Goal: Task Accomplishment & Management: Manage account settings

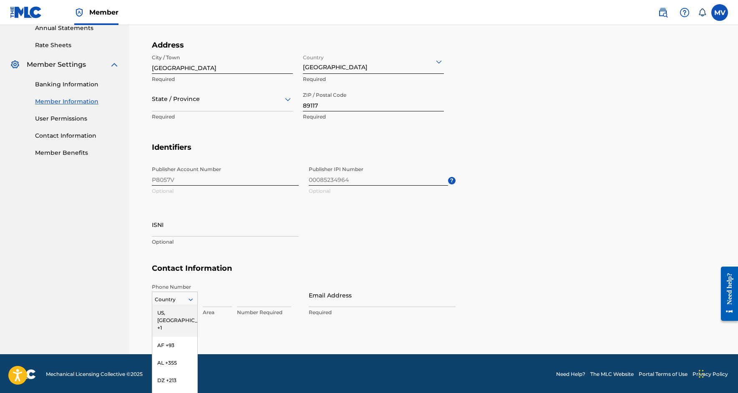
scroll to position [345, 0]
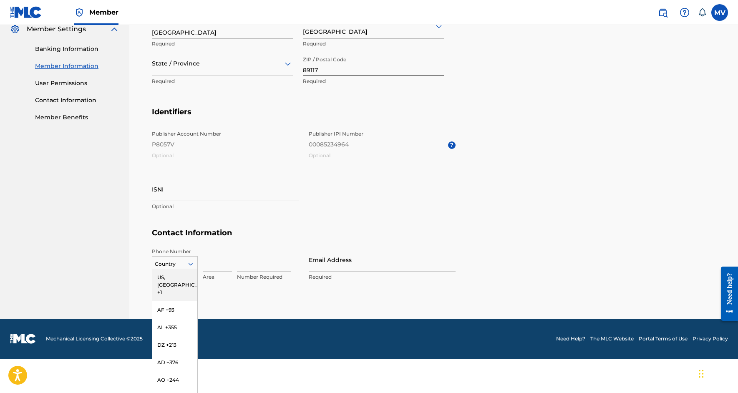
click at [173, 269] on div "US, [GEOGRAPHIC_DATA] +1, 1 of 216. 216 results available. Use Up and Down to c…" at bounding box center [175, 262] width 46 height 13
click at [170, 275] on div "US, [GEOGRAPHIC_DATA] +1" at bounding box center [174, 285] width 45 height 33
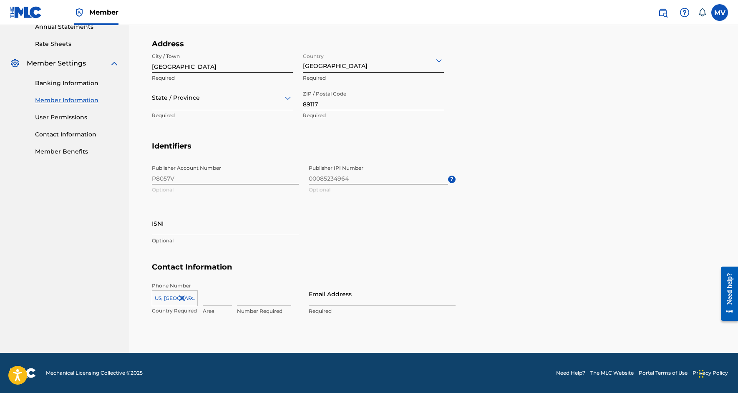
click at [169, 297] on div "US, [GEOGRAPHIC_DATA] +1" at bounding box center [175, 296] width 46 height 13
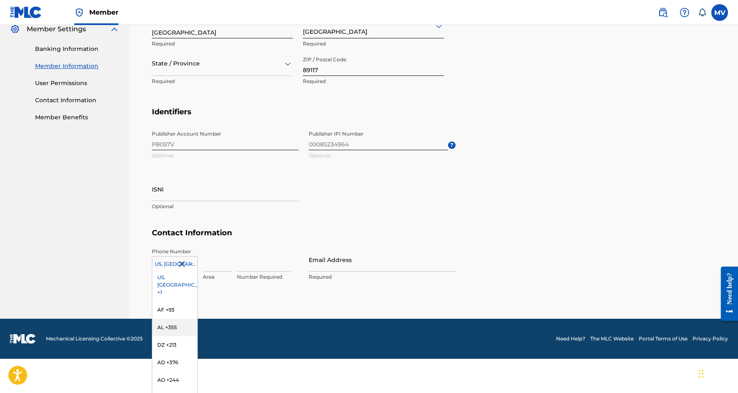
scroll to position [310, 0]
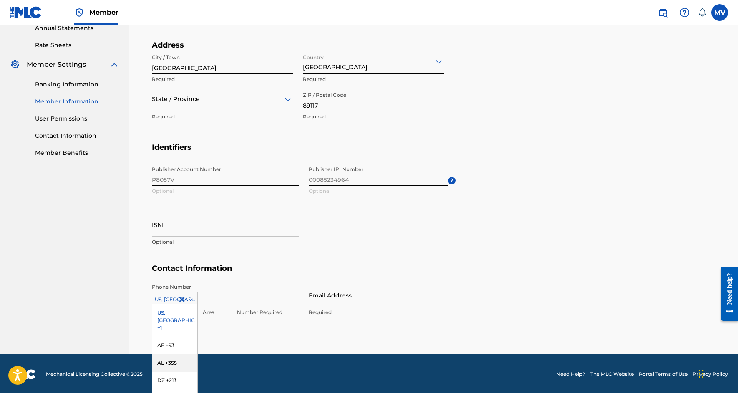
click at [238, 229] on div "Cancel Save Member Name Name [PERSON_NAME] METAL MUSIC Required Mailing Address…" at bounding box center [434, 76] width 564 height 556
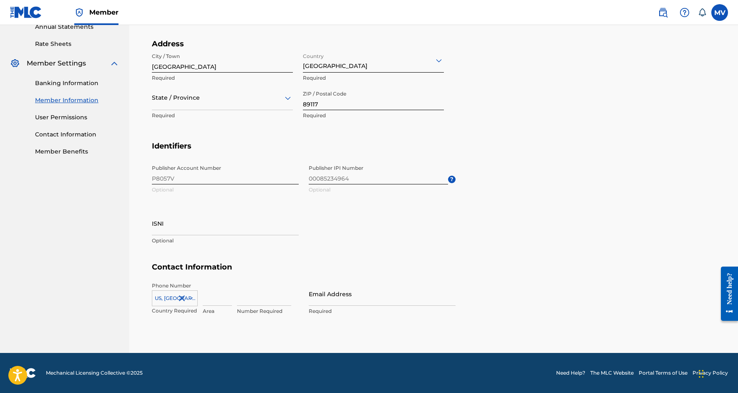
click at [168, 297] on div "US, [GEOGRAPHIC_DATA] +1" at bounding box center [175, 296] width 46 height 13
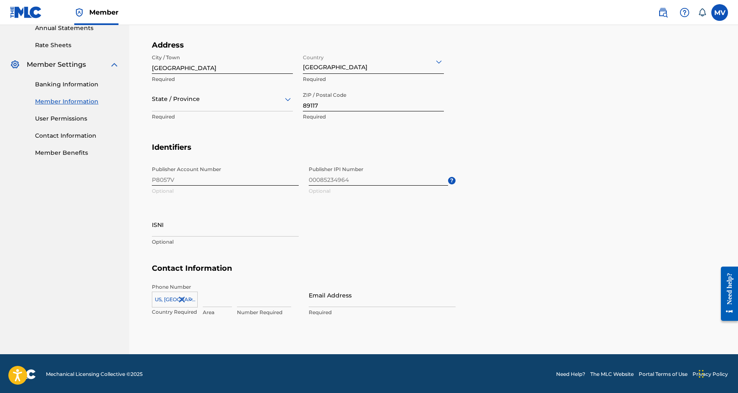
click at [172, 261] on div "Cancel Save Member Name Name [PERSON_NAME] METAL MUSIC Required Mailing Address…" at bounding box center [434, 76] width 564 height 556
click at [212, 301] on input at bounding box center [217, 295] width 29 height 24
type input "415"
click at [249, 300] on input "827-1106" at bounding box center [264, 295] width 54 height 24
type input "8271106"
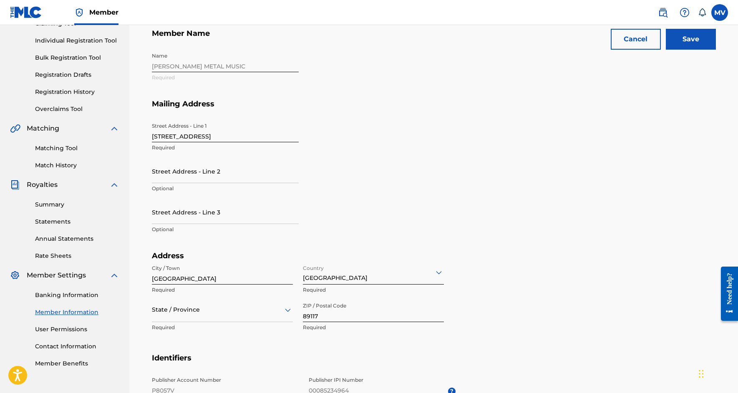
scroll to position [99, 0]
type input "[EMAIL_ADDRESS][DOMAIN_NAME]"
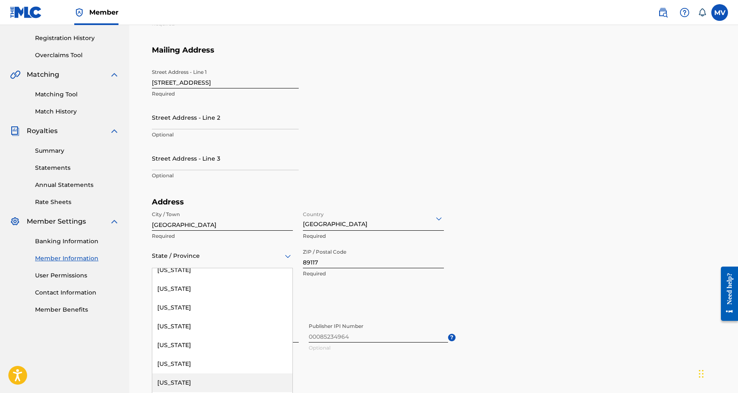
scroll to position [551, 0]
click at [176, 288] on div "[US_STATE]" at bounding box center [222, 290] width 140 height 19
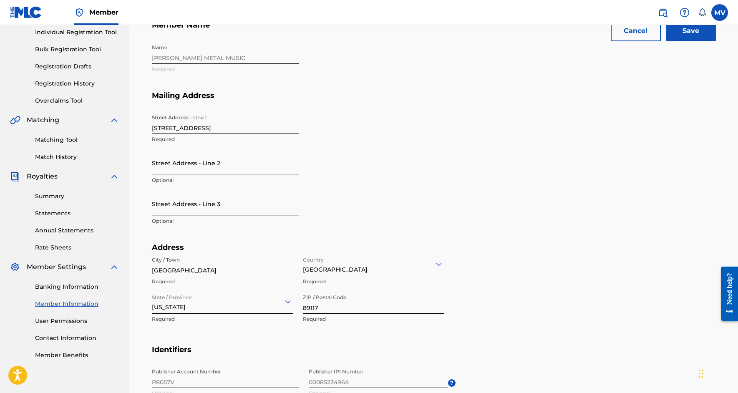
scroll to position [88, 0]
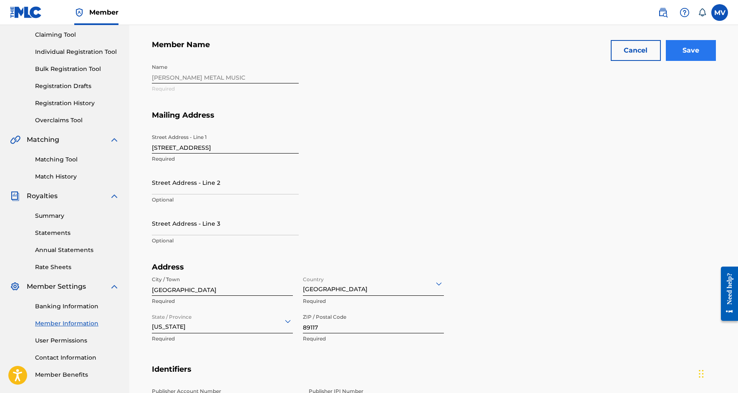
click at [693, 51] on input "Save" at bounding box center [691, 50] width 50 height 21
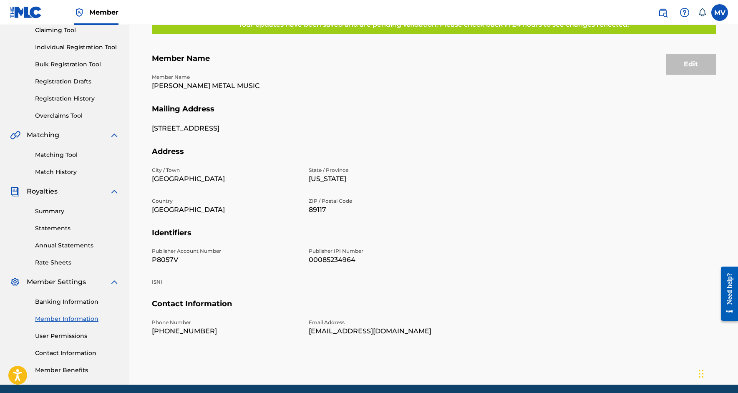
scroll to position [89, 0]
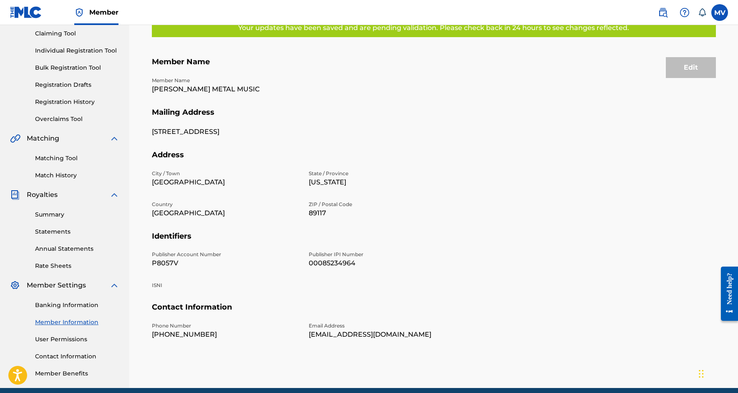
click at [729, 281] on div "Need help?" at bounding box center [729, 288] width 11 height 32
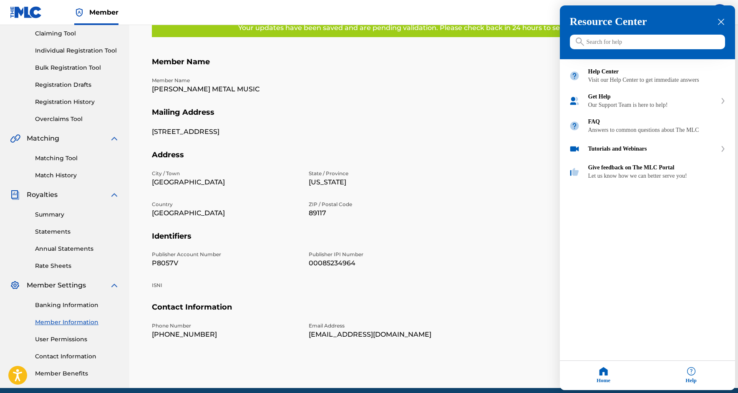
click at [481, 269] on div at bounding box center [369, 196] width 738 height 393
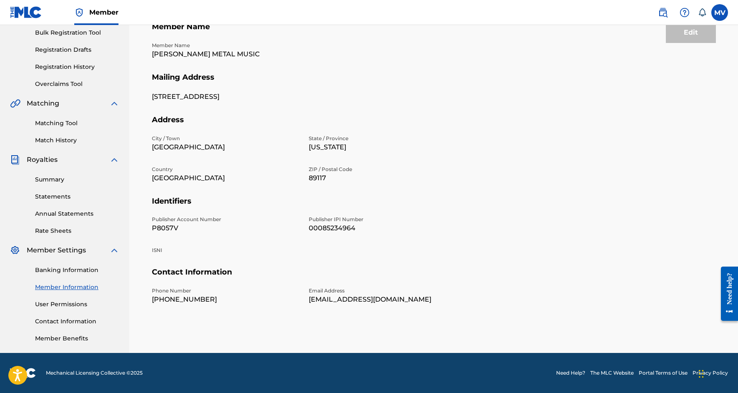
scroll to position [124, 0]
click at [86, 271] on link "Banking Information" at bounding box center [77, 270] width 84 height 9
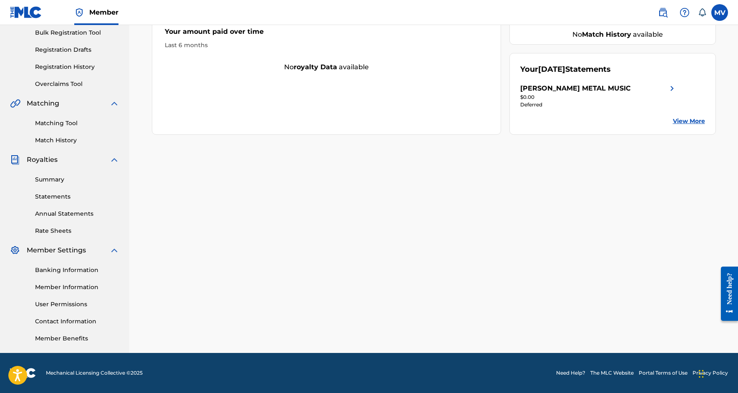
scroll to position [124, 0]
click at [86, 286] on link "Member Information" at bounding box center [77, 287] width 84 height 9
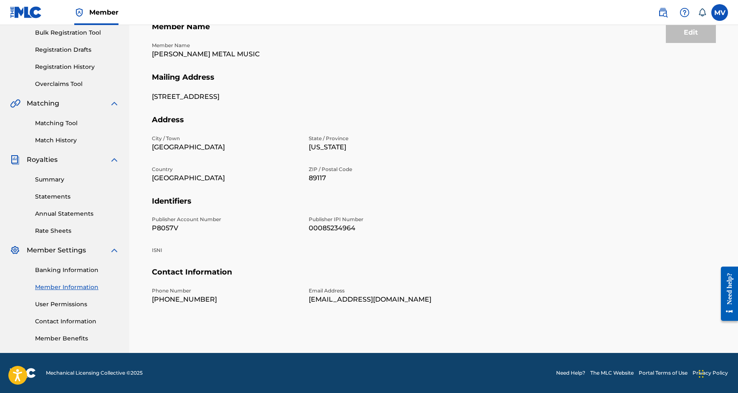
scroll to position [124, 0]
click at [85, 268] on link "Banking Information" at bounding box center [77, 270] width 84 height 9
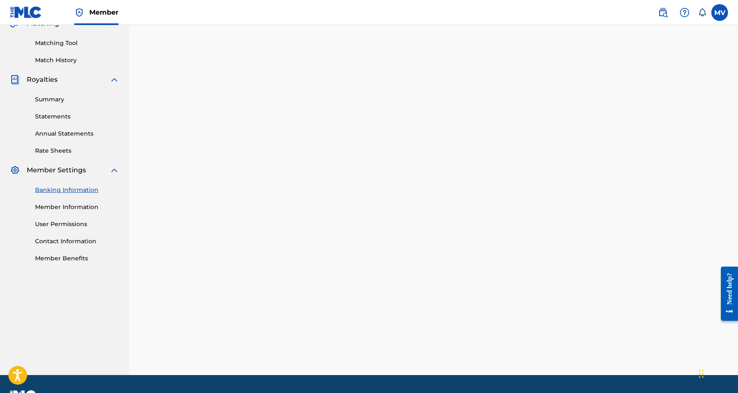
scroll to position [200, 0]
